Goal: Information Seeking & Learning: Learn about a topic

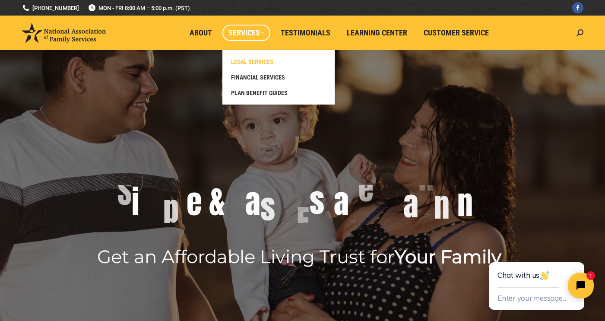
click at [256, 59] on span "LEGAL SERVICES" at bounding box center [252, 62] width 42 height 8
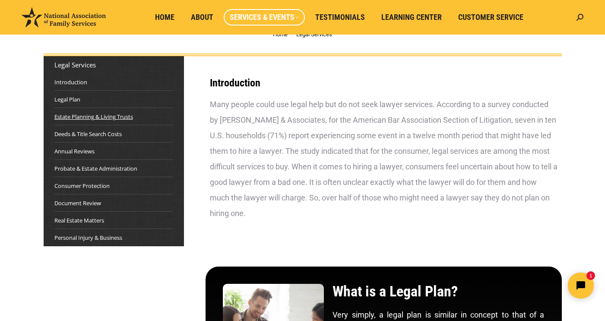
click at [120, 119] on link "Estate Planning & Living Trusts" at bounding box center [93, 116] width 79 height 9
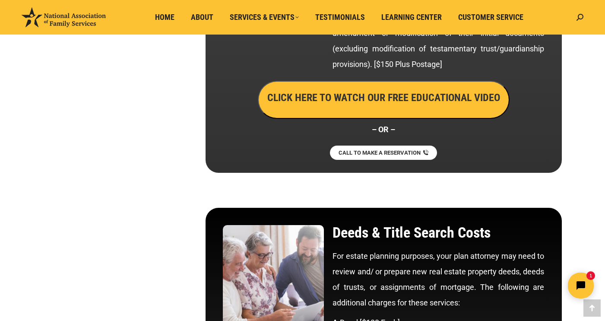
scroll to position [1761, 0]
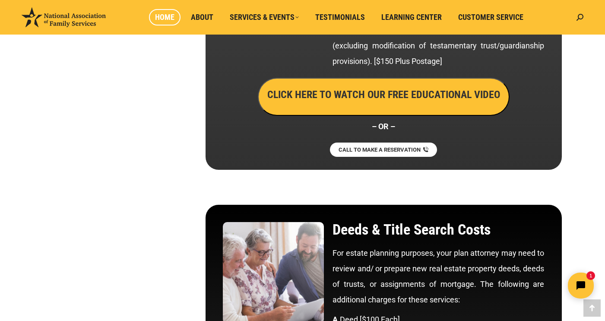
click at [169, 16] on span "Home" at bounding box center [164, 17] width 19 height 9
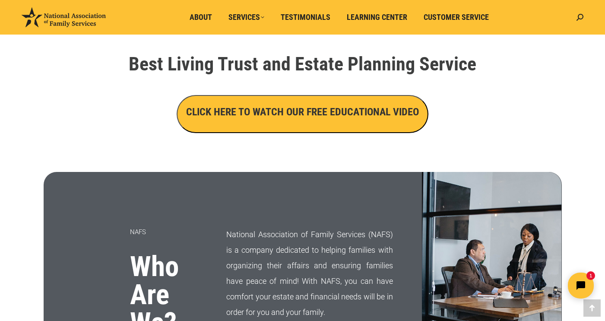
scroll to position [299, 0]
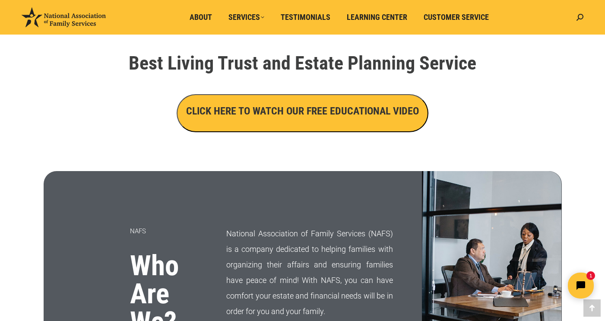
click at [264, 107] on h3 "CLICK HERE TO WATCH OUR FREE EDUCATIONAL VIDEO" at bounding box center [302, 111] width 233 height 15
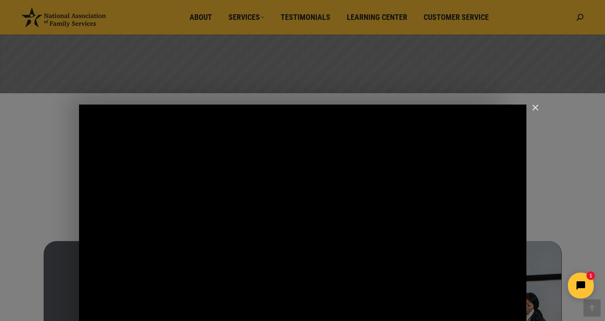
scroll to position [233, 0]
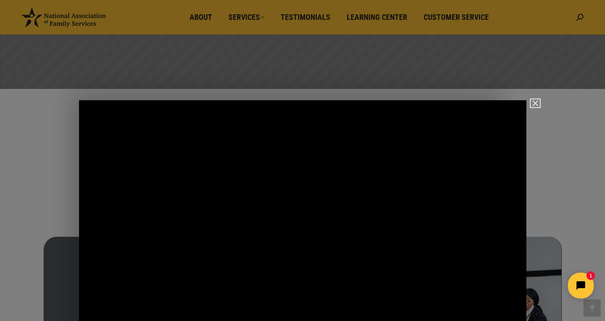
click at [539, 101] on button "Close" at bounding box center [534, 103] width 9 height 8
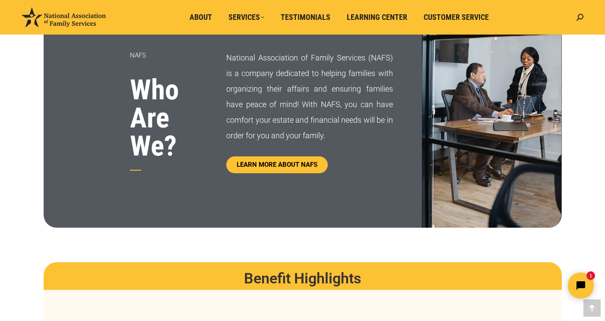
scroll to position [466, 0]
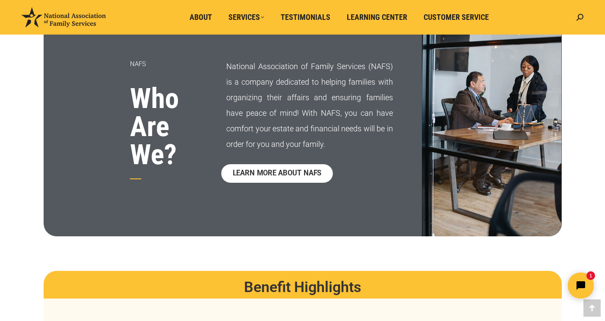
click at [277, 174] on span "LEARN MORE ABOUT NAFS" at bounding box center [277, 173] width 89 height 7
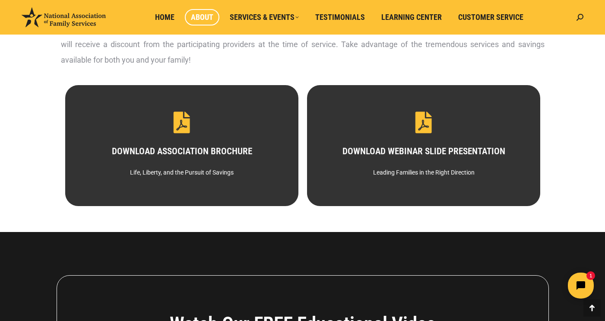
scroll to position [434, 0]
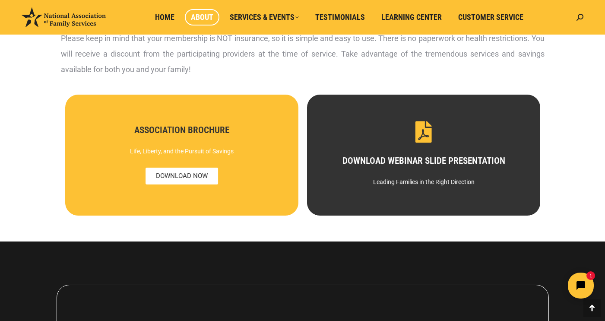
click at [192, 147] on div "Life, Liberty, and the Pursuit of Savings" at bounding box center [181, 151] width 203 height 16
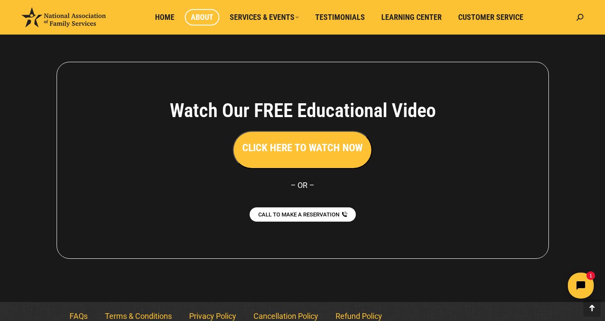
scroll to position [666, 0]
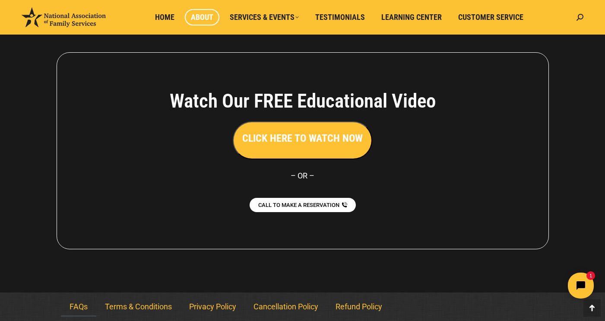
click at [80, 308] on link "FAQs" at bounding box center [78, 306] width 35 height 20
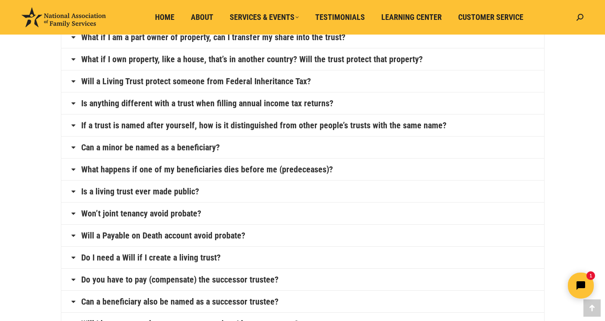
scroll to position [220, 0]
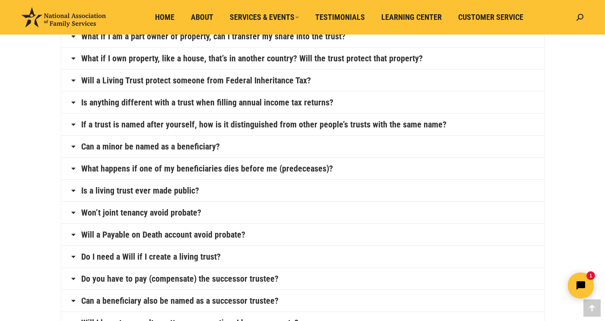
click at [136, 78] on link "Will a Living Trust protect someone from Federal Inheritance Tax?" at bounding box center [196, 80] width 230 height 9
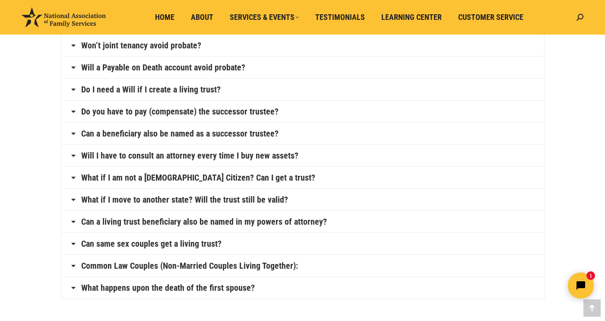
scroll to position [403, 0]
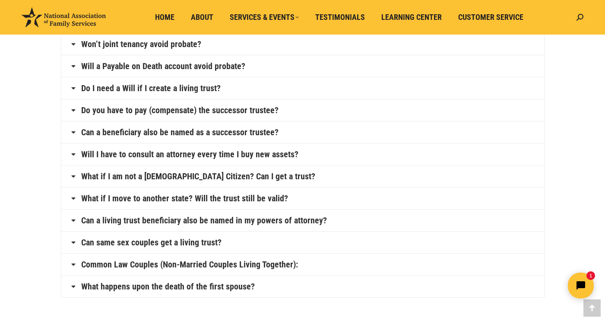
click at [87, 66] on link "Will a Payable on Death account avoid probate?" at bounding box center [163, 66] width 164 height 9
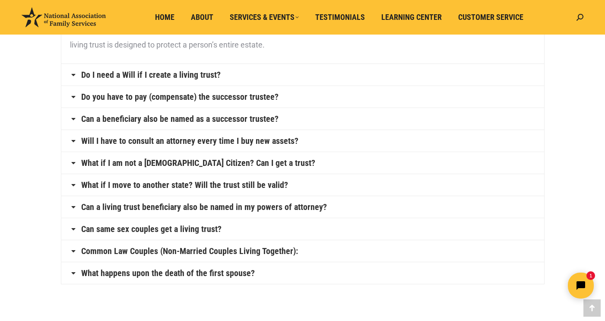
scroll to position [461, 0]
